Goal: Check status: Check status

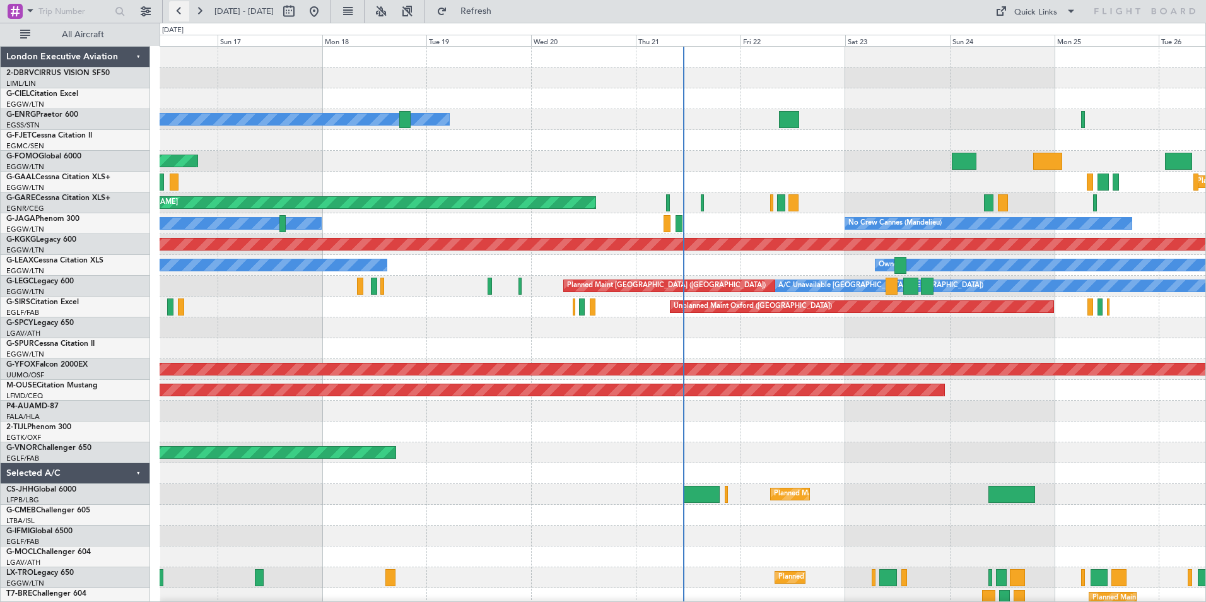
click at [177, 10] on button at bounding box center [179, 11] width 20 height 20
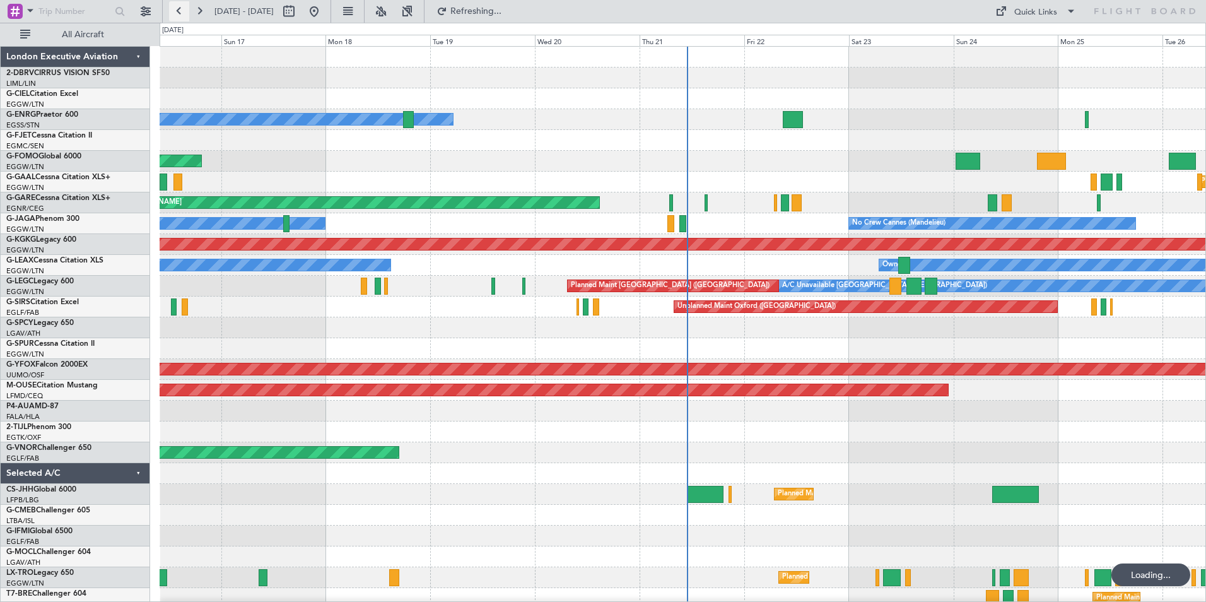
click at [177, 10] on button at bounding box center [179, 11] width 20 height 20
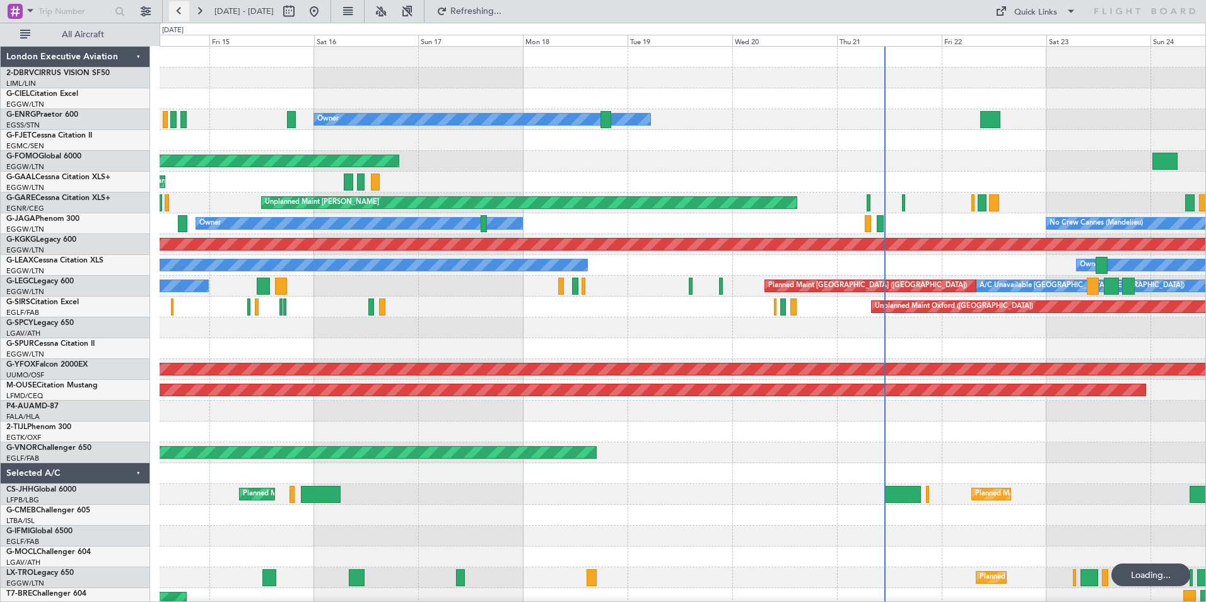
click at [177, 10] on button at bounding box center [179, 11] width 20 height 20
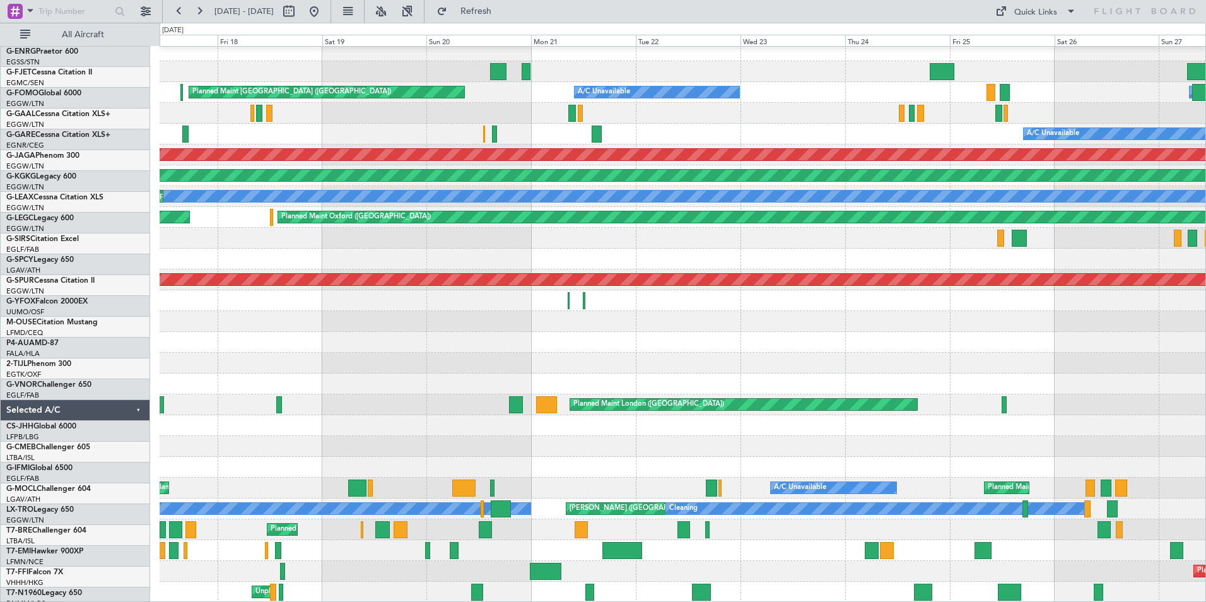
scroll to position [90, 0]
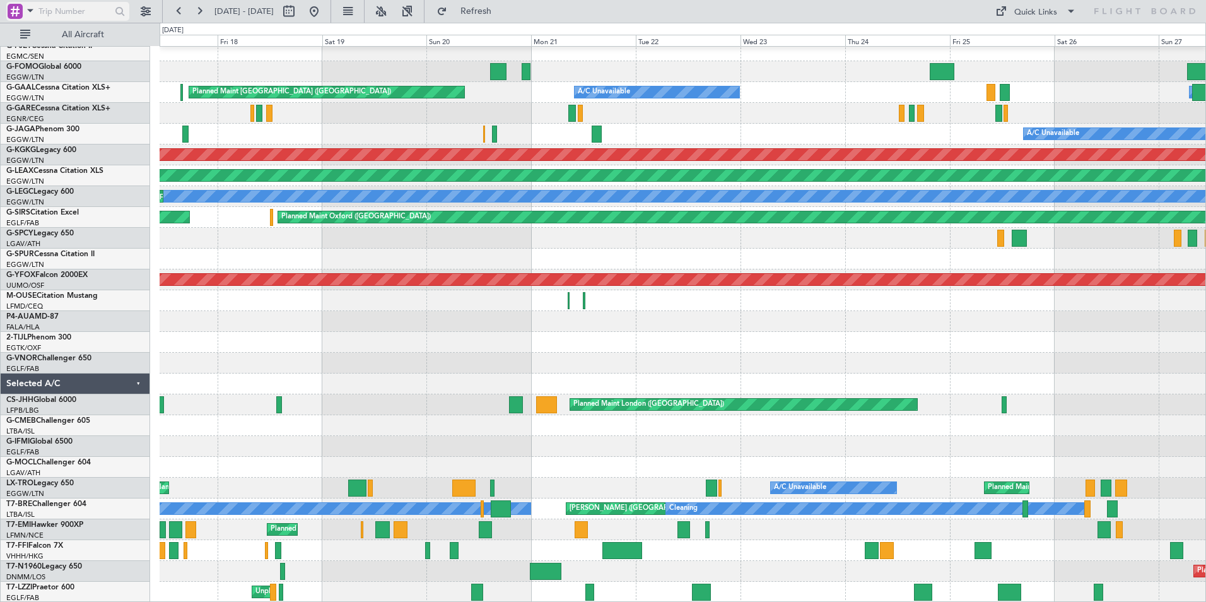
click at [32, 12] on span at bounding box center [30, 11] width 15 height 16
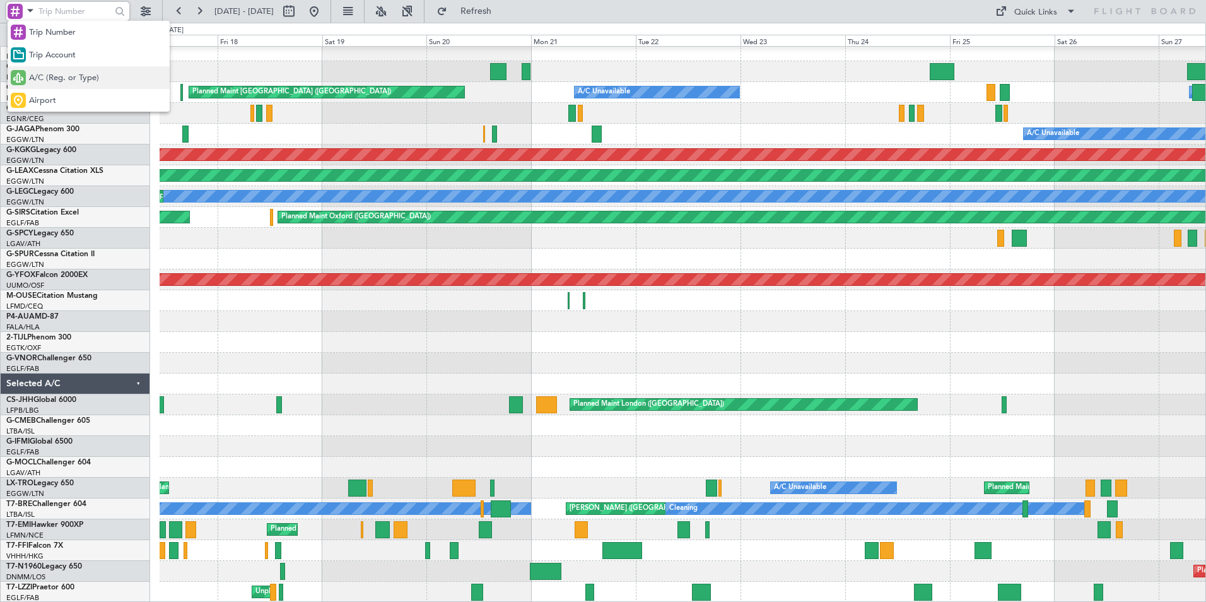
click at [47, 76] on span "A/C (Reg. or Type)" at bounding box center [64, 78] width 70 height 13
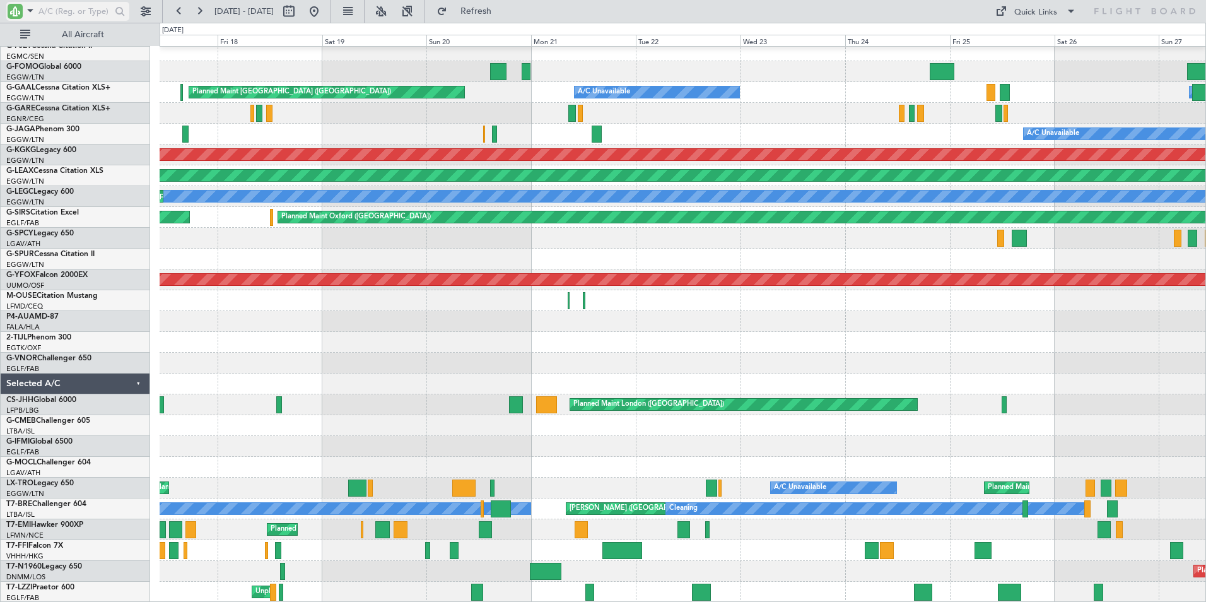
click at [62, 15] on input "text" at bounding box center [74, 11] width 73 height 19
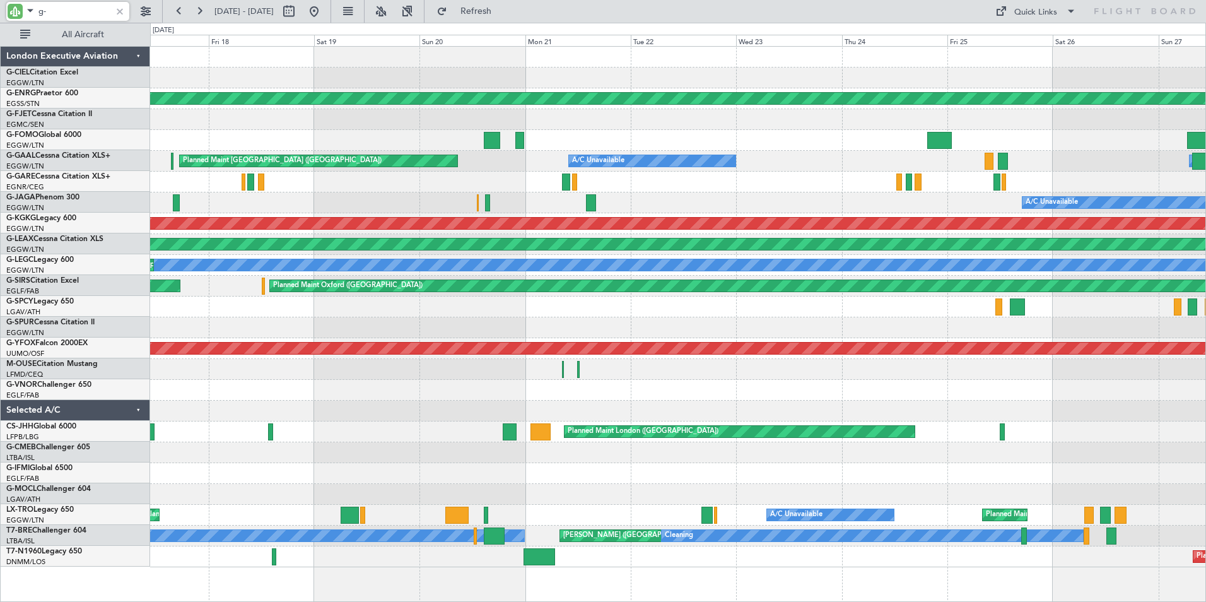
scroll to position [0, 0]
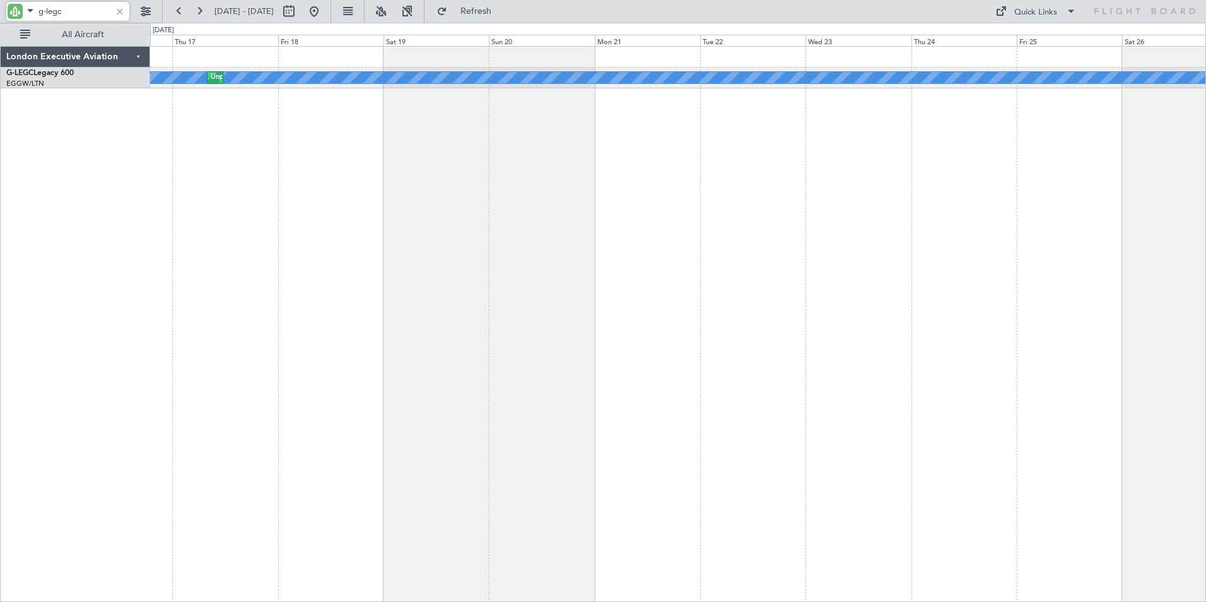
click at [461, 127] on div "A/C Unavailable [GEOGRAPHIC_DATA] ([GEOGRAPHIC_DATA]) Unplanned Maint [GEOGRAPH…" at bounding box center [678, 324] width 1056 height 556
click at [199, 11] on button at bounding box center [199, 11] width 20 height 20
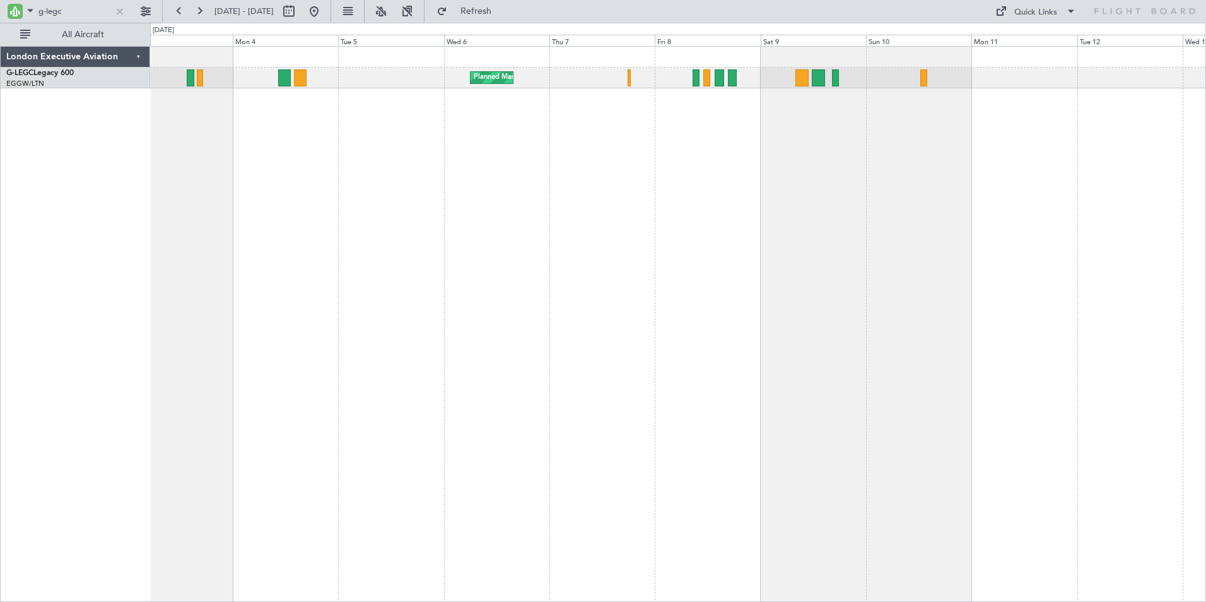
click at [73, 174] on div "Planned Maint [GEOGRAPHIC_DATA] ([GEOGRAPHIC_DATA]) A/C Unavailable [GEOGRAPHIC…" at bounding box center [603, 312] width 1206 height 579
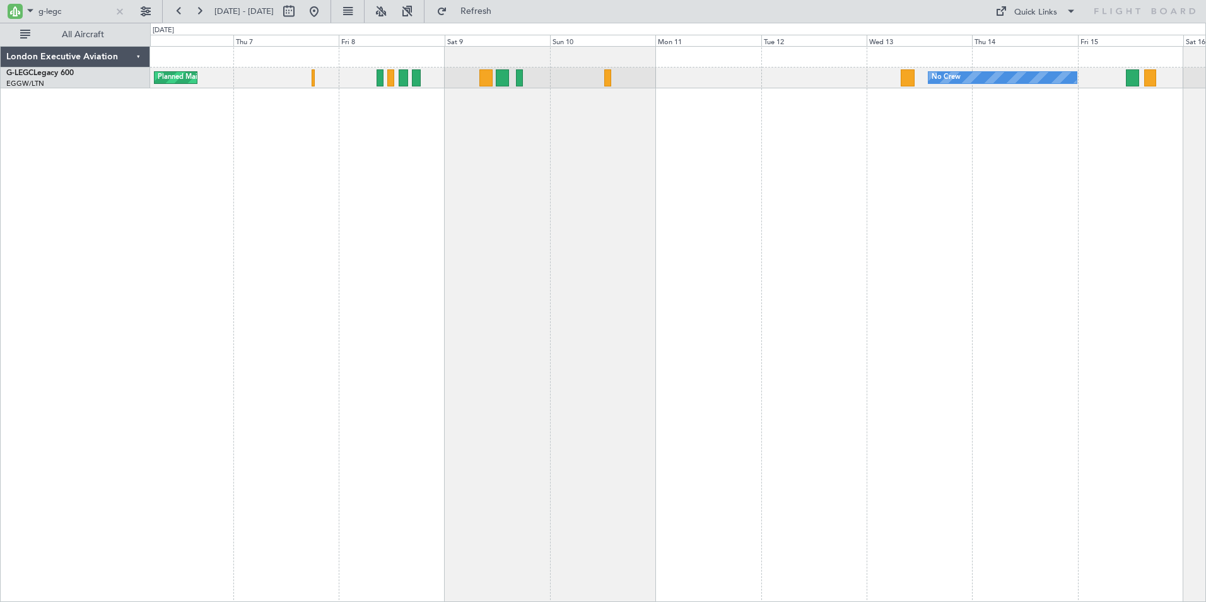
click at [458, 170] on div "Planned Maint [GEOGRAPHIC_DATA] ([GEOGRAPHIC_DATA]) No Crew" at bounding box center [678, 324] width 1056 height 556
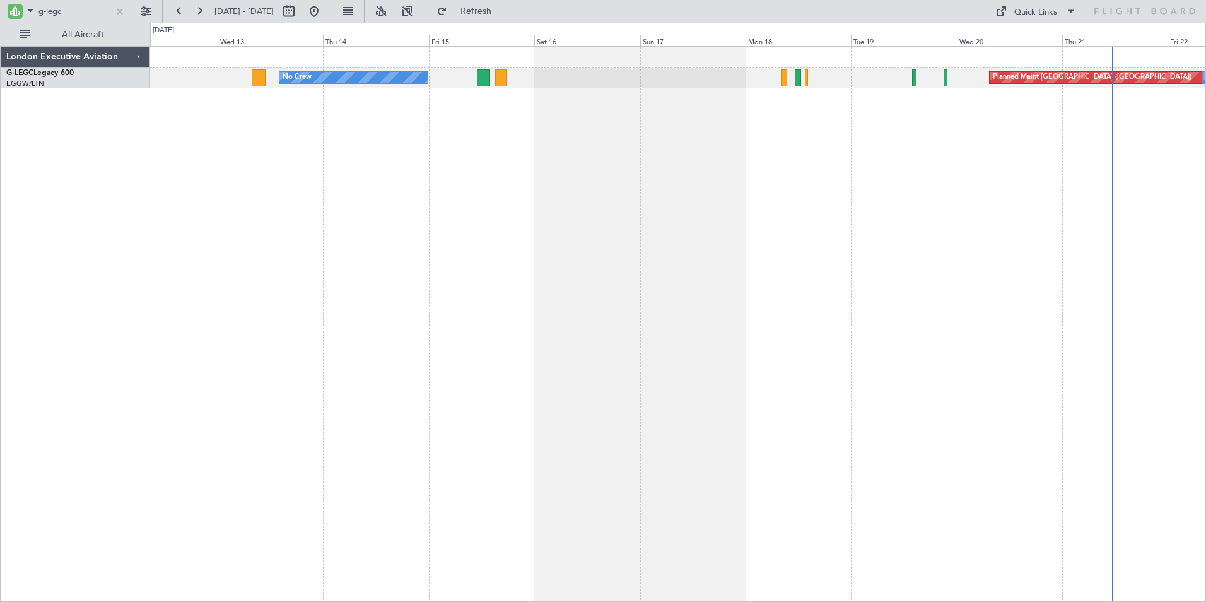
click at [265, 170] on div "No Crew Planned Maint [GEOGRAPHIC_DATA] ([GEOGRAPHIC_DATA]) A/C Unavailable [GE…" at bounding box center [678, 324] width 1056 height 556
drag, startPoint x: 47, startPoint y: 8, endPoint x: 93, endPoint y: 8, distance: 46.1
click at [93, 8] on input "g-legc" at bounding box center [74, 11] width 73 height 19
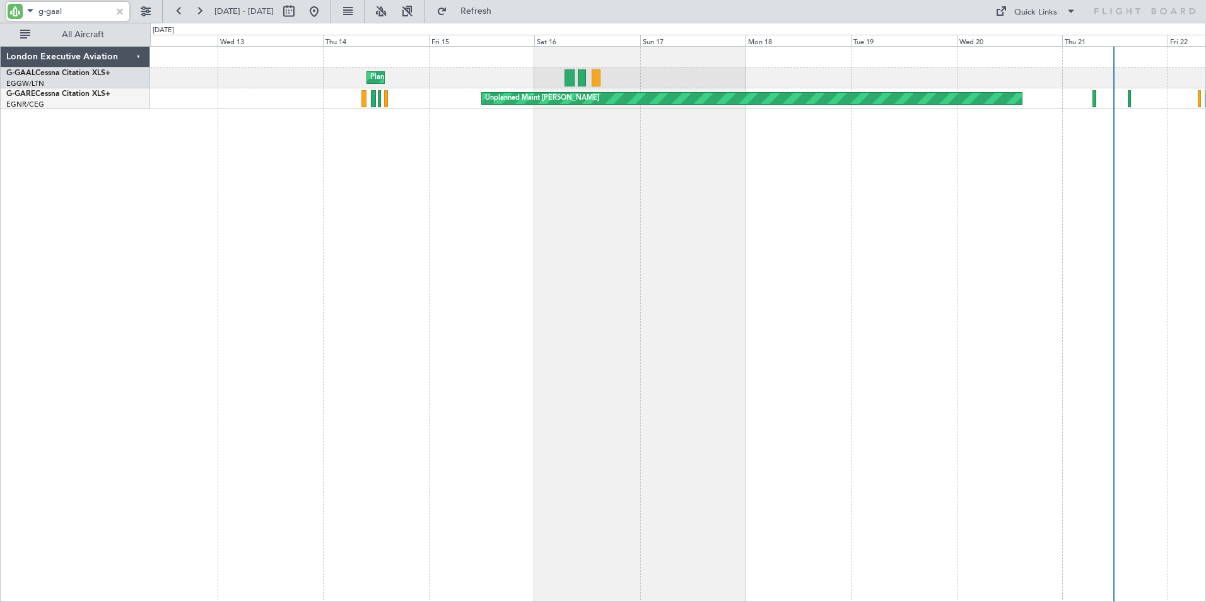
type input "g-gaal"
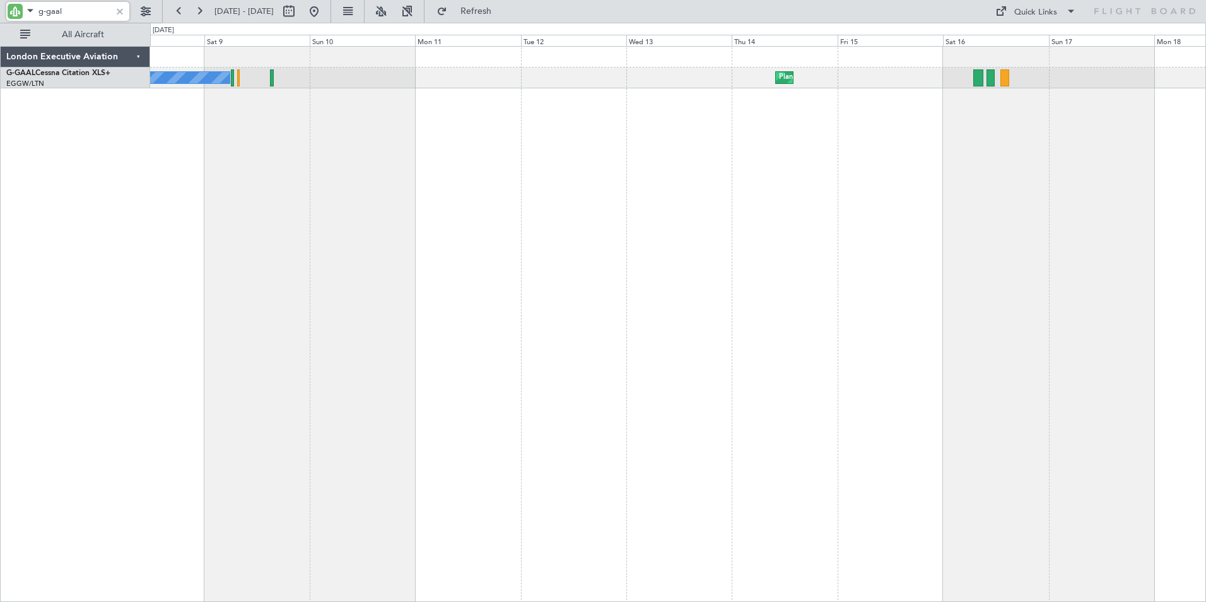
click at [708, 130] on div "Planned Maint No Crew" at bounding box center [678, 324] width 1056 height 556
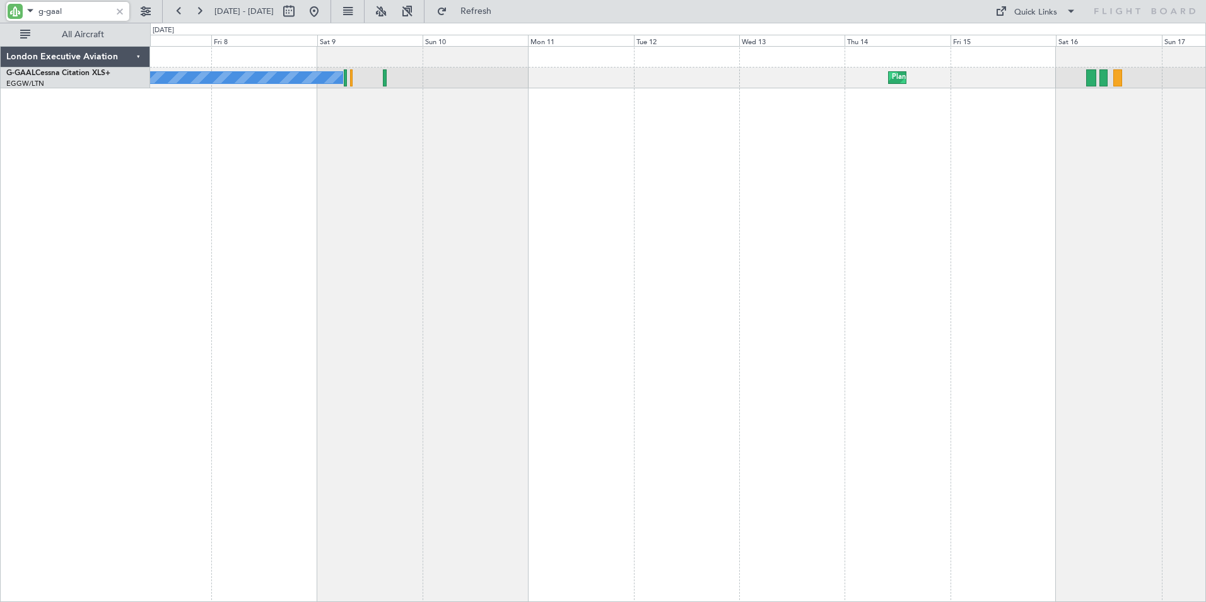
click at [454, 123] on div "Planned Maint No Crew" at bounding box center [678, 324] width 1056 height 556
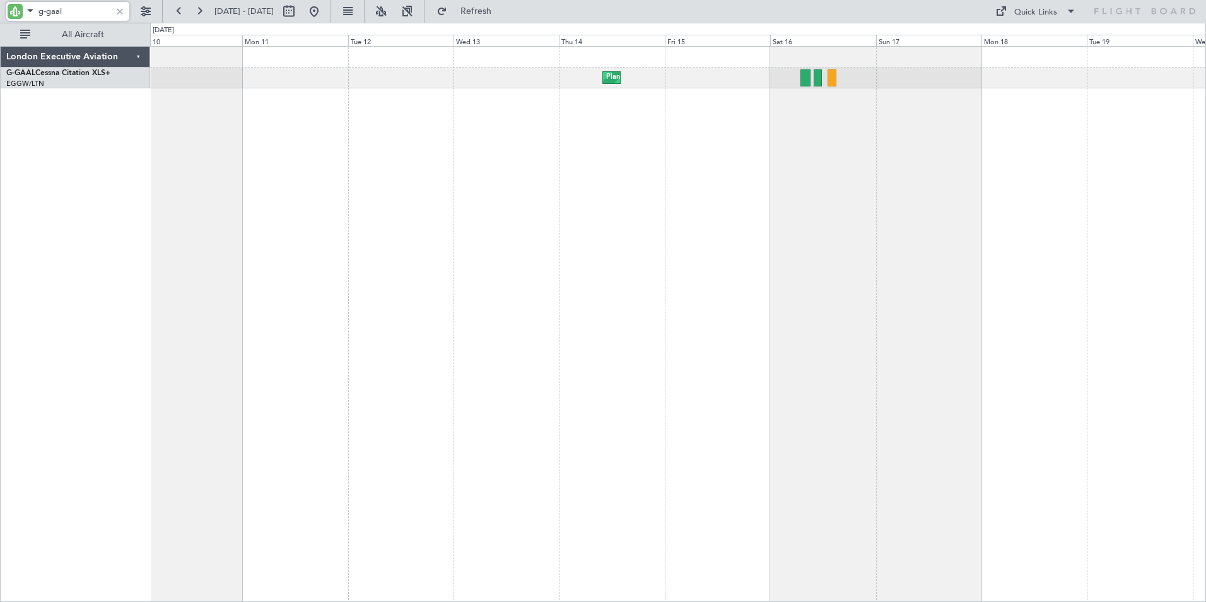
click at [572, 144] on div "Planned Maint No Crew" at bounding box center [678, 324] width 1056 height 556
click at [804, 124] on div "Planned Maint No Crew" at bounding box center [678, 324] width 1056 height 556
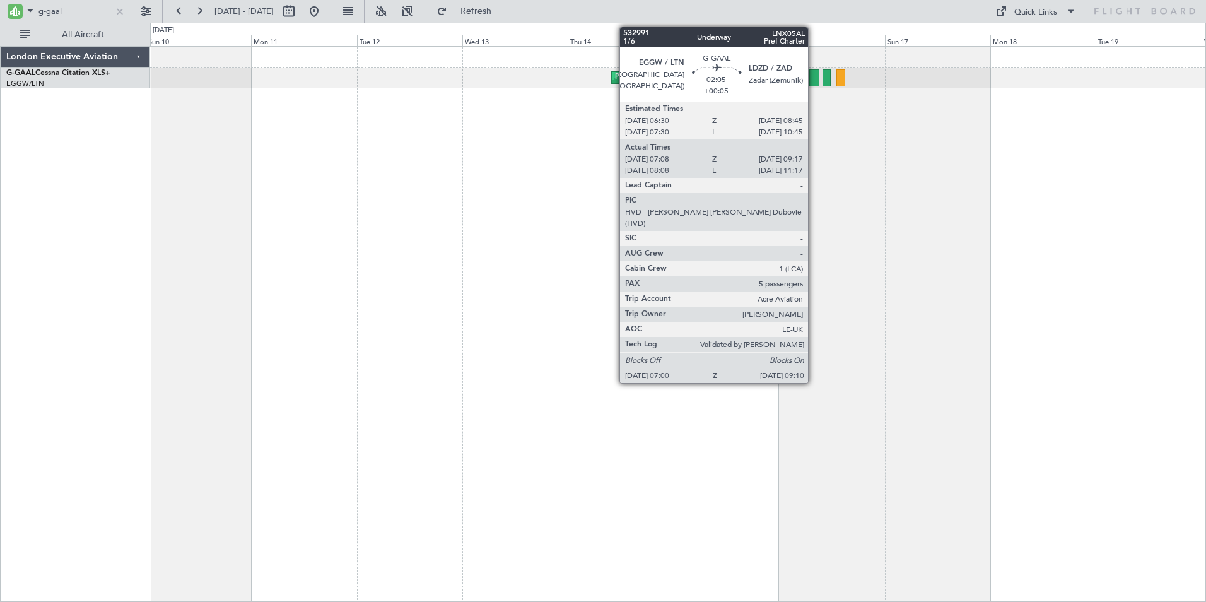
click at [814, 81] on div at bounding box center [815, 77] width 10 height 17
click at [815, 79] on div at bounding box center [815, 77] width 10 height 17
